Goal: Find specific page/section: Find specific page/section

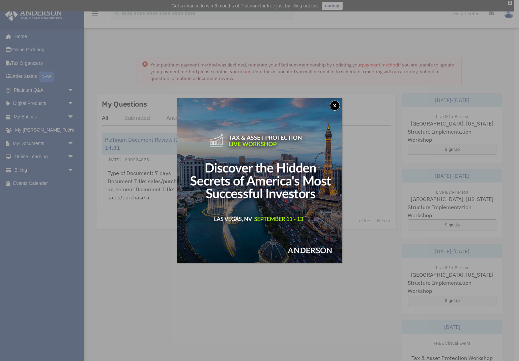
click at [332, 103] on button "x" at bounding box center [335, 105] width 10 height 10
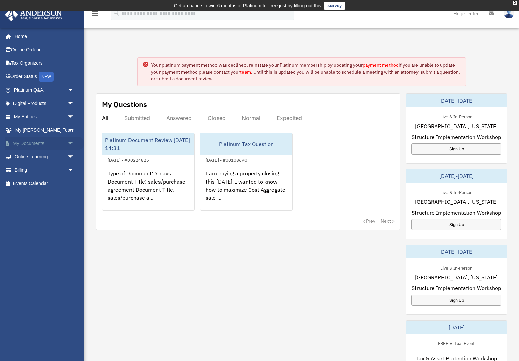
click at [24, 143] on link "My Documents arrow_drop_down" at bounding box center [45, 143] width 80 height 13
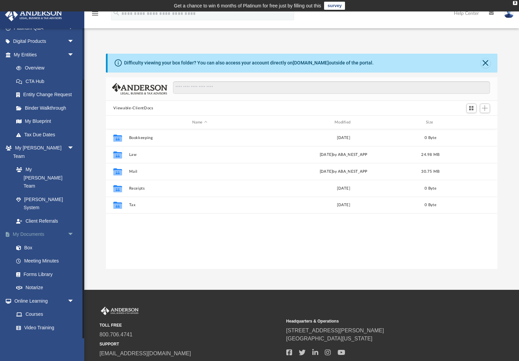
scroll to position [62, 0]
click at [58, 347] on link "Billing arrow_drop_down" at bounding box center [45, 353] width 80 height 13
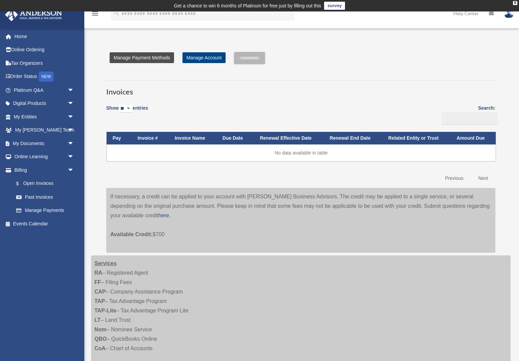
click at [142, 56] on link "Manage Payment Methods" at bounding box center [142, 57] width 64 height 11
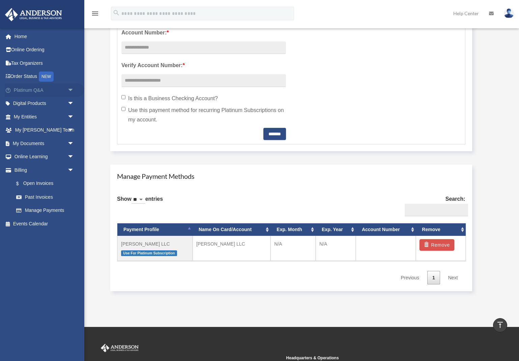
scroll to position [273, 0]
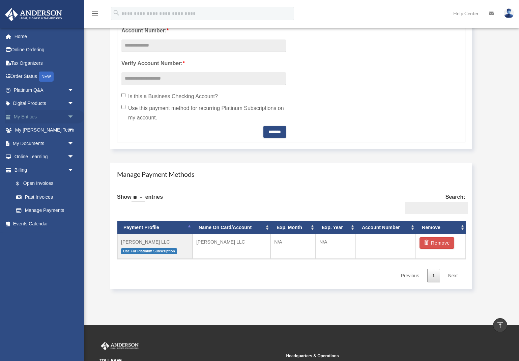
click at [43, 113] on link "My Entities arrow_drop_down" at bounding box center [45, 116] width 80 height 13
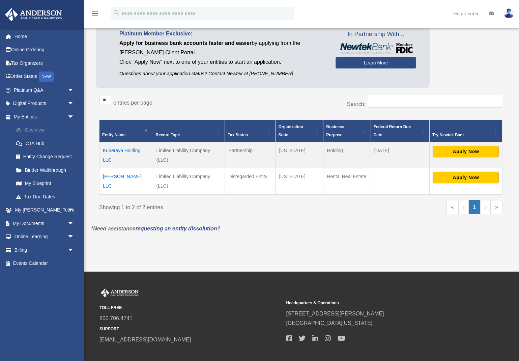
scroll to position [65, 0]
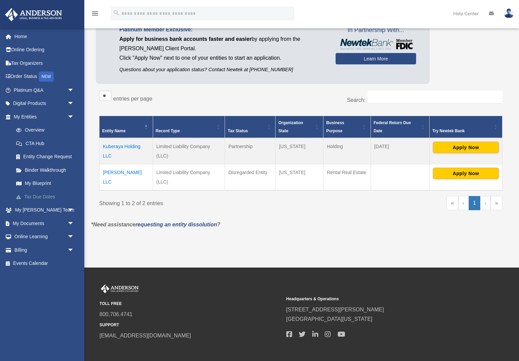
click at [52, 195] on link "Tax Due Dates" at bounding box center [46, 196] width 75 height 13
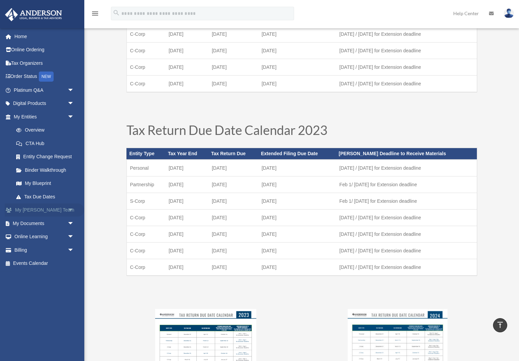
scroll to position [325, 0]
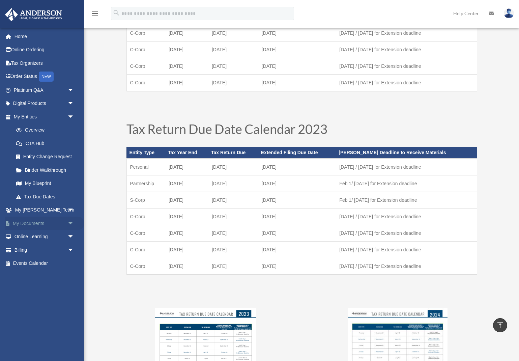
click at [49, 221] on link "My Documents arrow_drop_down" at bounding box center [45, 222] width 80 height 13
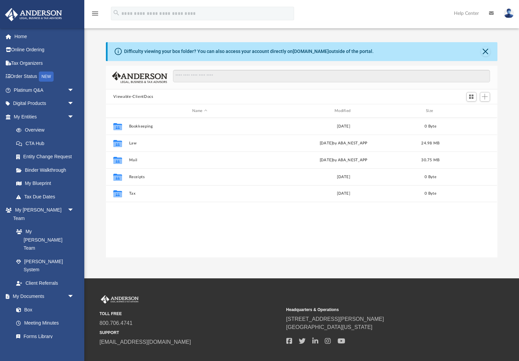
scroll to position [153, 391]
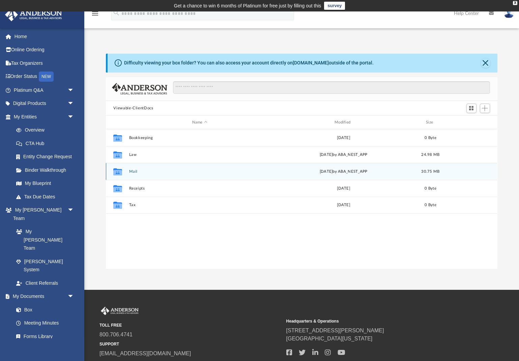
click at [158, 169] on button "Mail" at bounding box center [199, 171] width 141 height 4
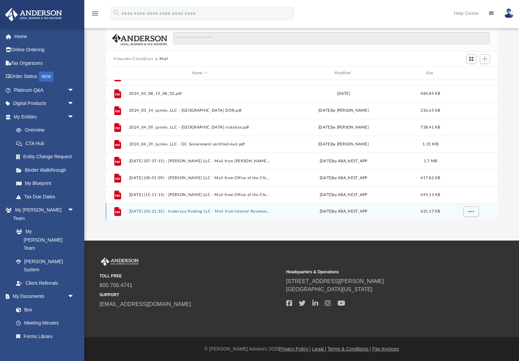
scroll to position [49, 0]
click at [231, 213] on button "2025.05.07 (06:21:32) - Kuberaya Holding LLC - Mail from Internal Revenue Servi…" at bounding box center [199, 211] width 141 height 4
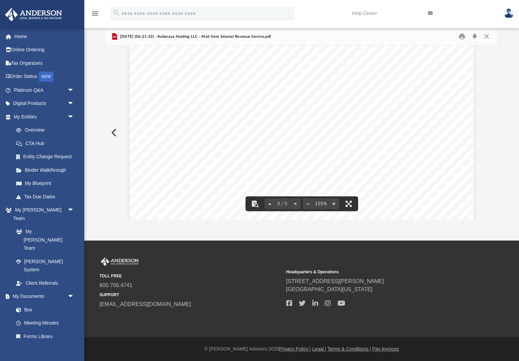
scroll to position [1099, 0]
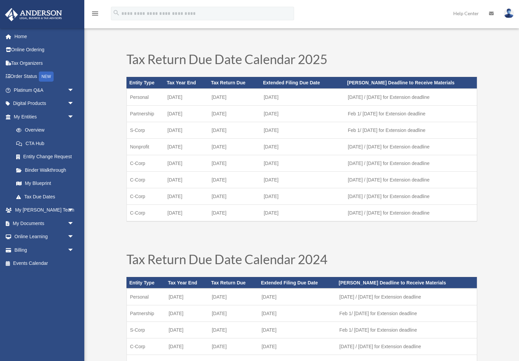
scroll to position [325, 0]
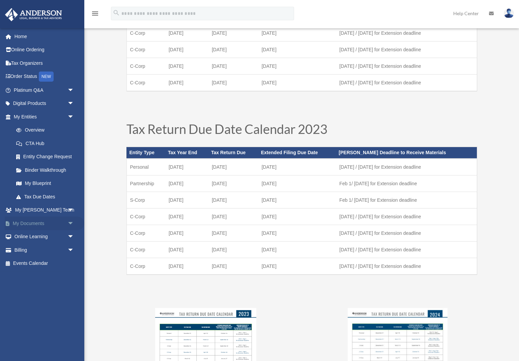
click at [72, 223] on span "arrow_drop_down" at bounding box center [73, 223] width 13 height 14
click at [52, 219] on link "My Documents arrow_drop_up" at bounding box center [45, 222] width 80 height 13
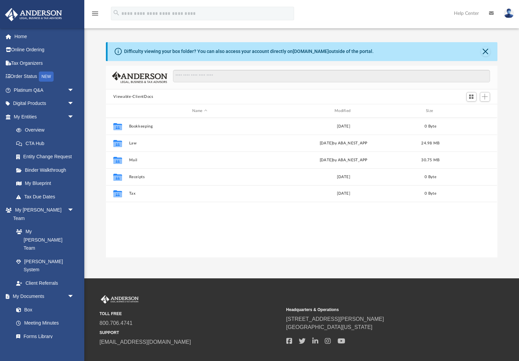
scroll to position [0, 0]
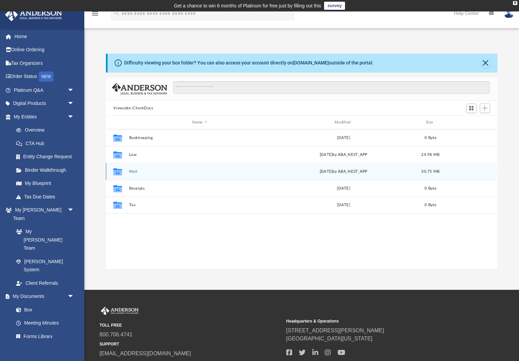
click at [142, 172] on button "Mail" at bounding box center [199, 171] width 141 height 4
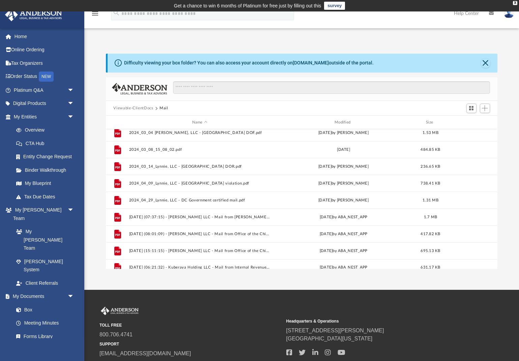
scroll to position [494, 0]
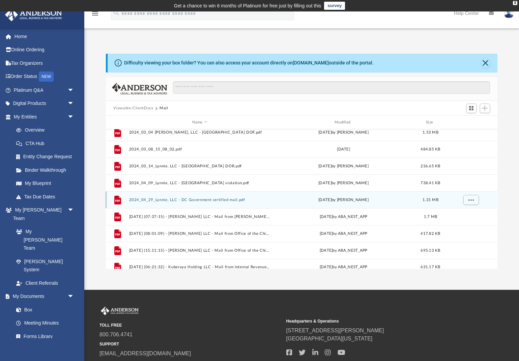
click at [181, 200] on button "2024_04_29_Lynnie, LLC - DC Government certified mail.pdf" at bounding box center [199, 200] width 141 height 4
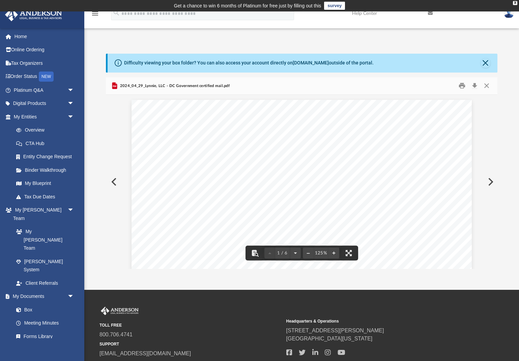
click at [490, 179] on button "Preview" at bounding box center [489, 181] width 15 height 19
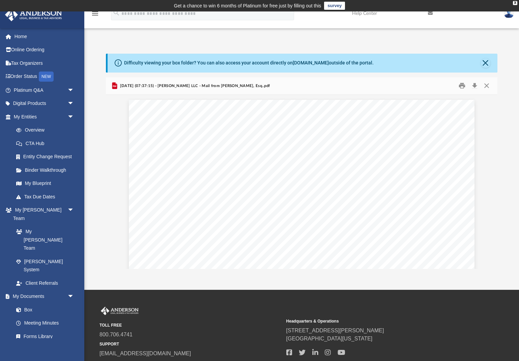
click at [509, 16] on img at bounding box center [509, 13] width 10 height 10
click at [389, 59] on link "Logout" at bounding box center [398, 59] width 67 height 14
